Goal: Task Accomplishment & Management: Use online tool/utility

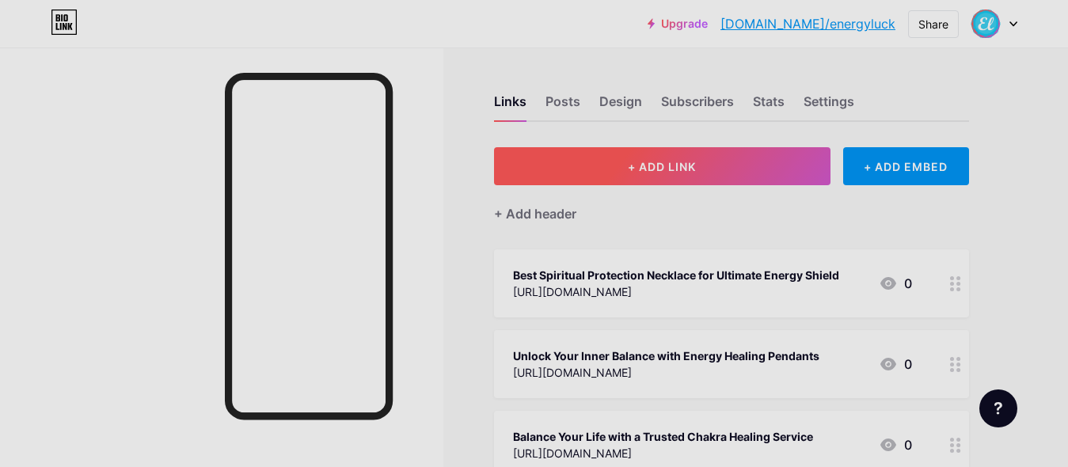
click at [717, 167] on button "+ ADD LINK" at bounding box center [662, 166] width 336 height 38
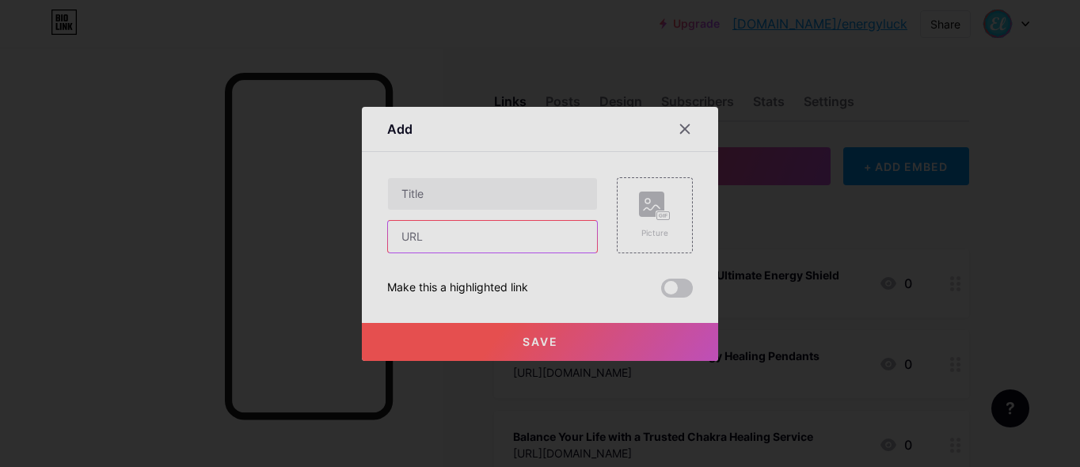
click at [528, 221] on input "text" at bounding box center [492, 237] width 209 height 32
paste input "[URL][DOMAIN_NAME][PERSON_NAME]"
type input "[URL][DOMAIN_NAME][PERSON_NAME]"
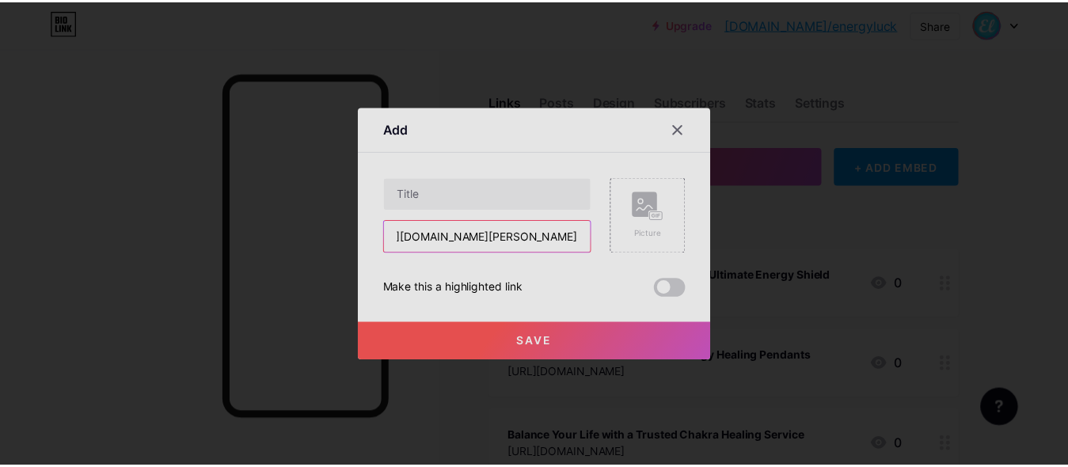
scroll to position [0, 0]
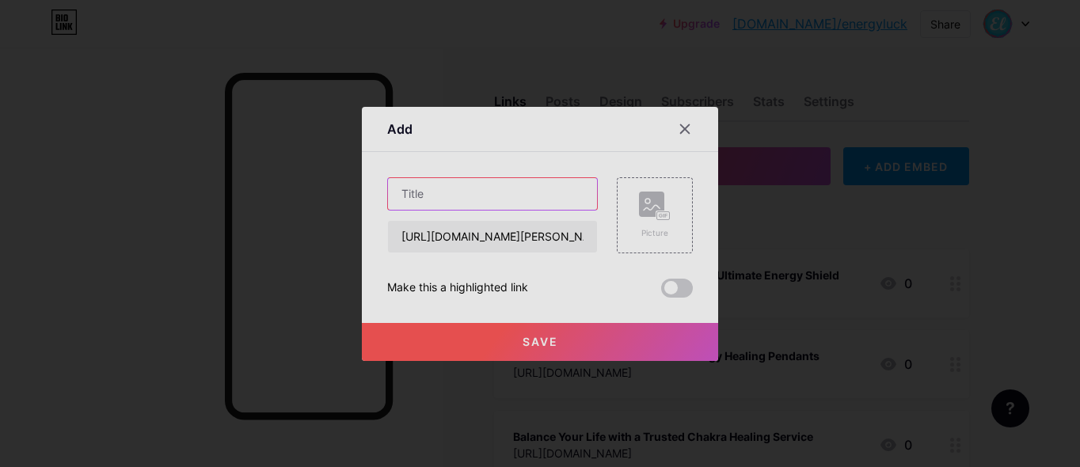
click at [535, 206] on input "text" at bounding box center [492, 194] width 209 height 32
paste input "Archangel [PERSON_NAME] Pendant"
type input "Archangel [PERSON_NAME] Pendant"
click at [532, 353] on button "Save" at bounding box center [540, 342] width 356 height 38
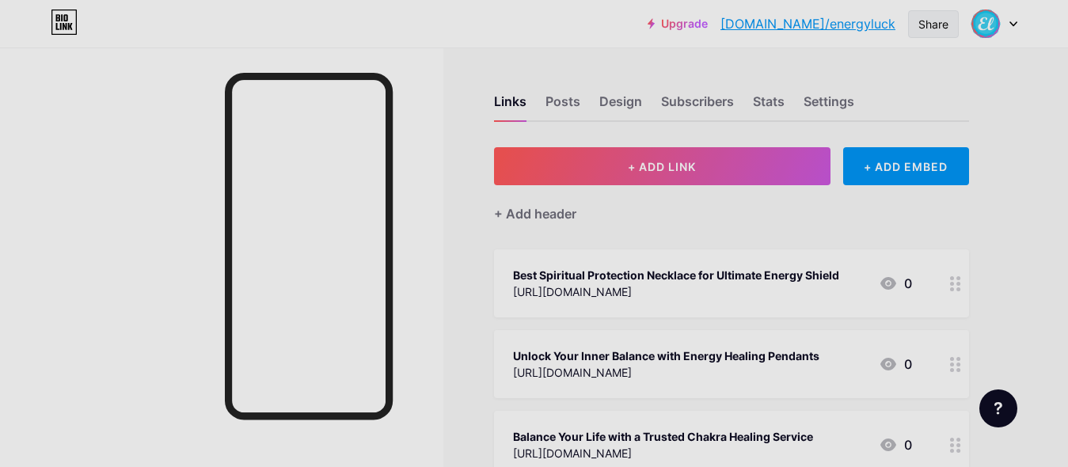
click at [915, 25] on div "Share" at bounding box center [933, 24] width 51 height 28
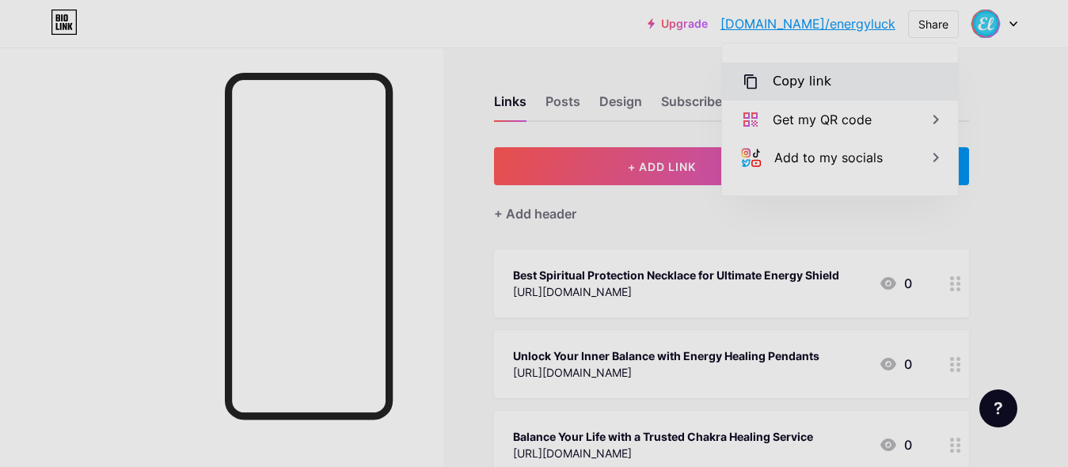
click at [885, 82] on div "Copy link" at bounding box center [840, 82] width 236 height 38
